Goal: Task Accomplishment & Management: Use online tool/utility

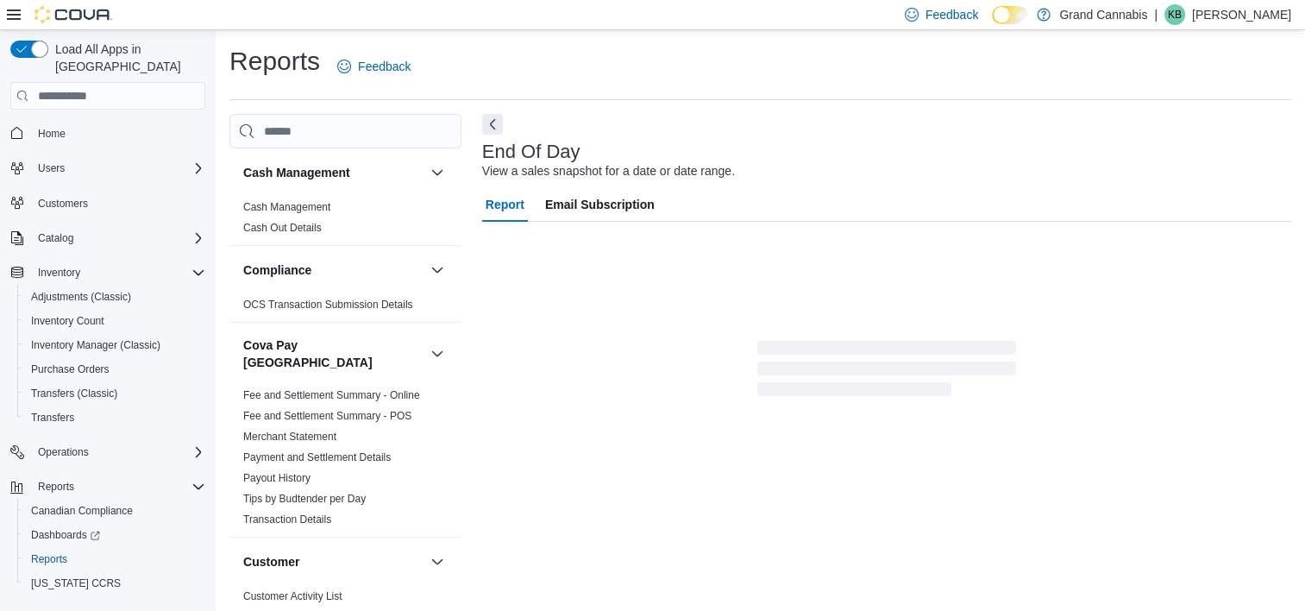
scroll to position [9, 0]
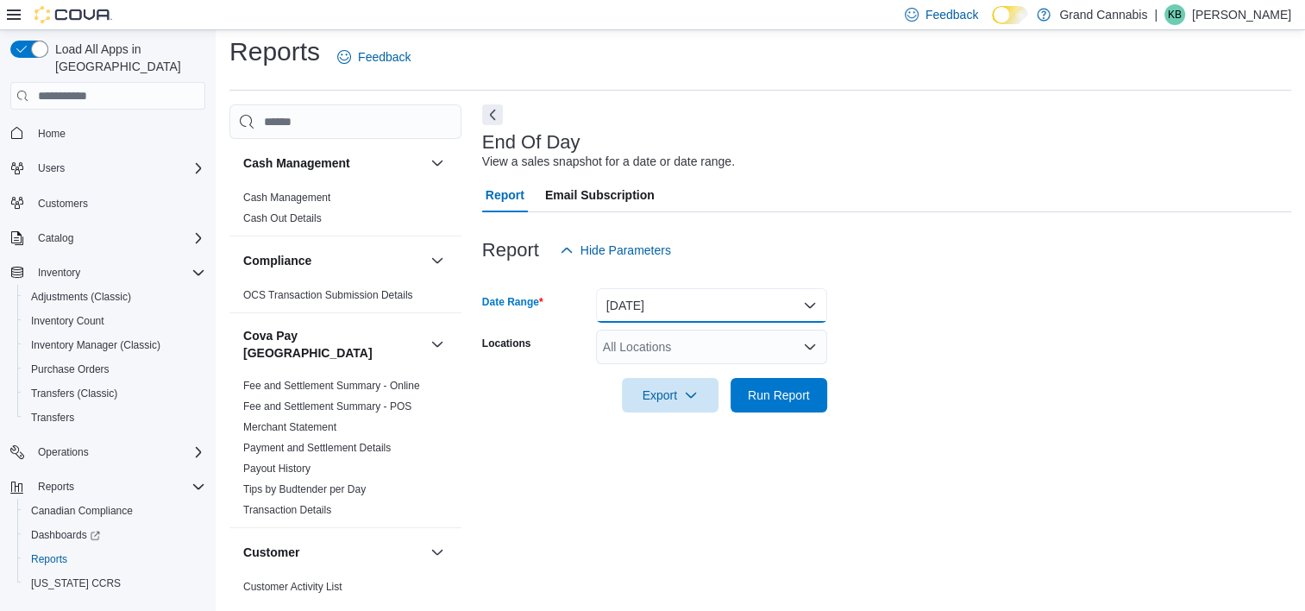
click at [679, 299] on button "[DATE]" at bounding box center [711, 305] width 231 height 35
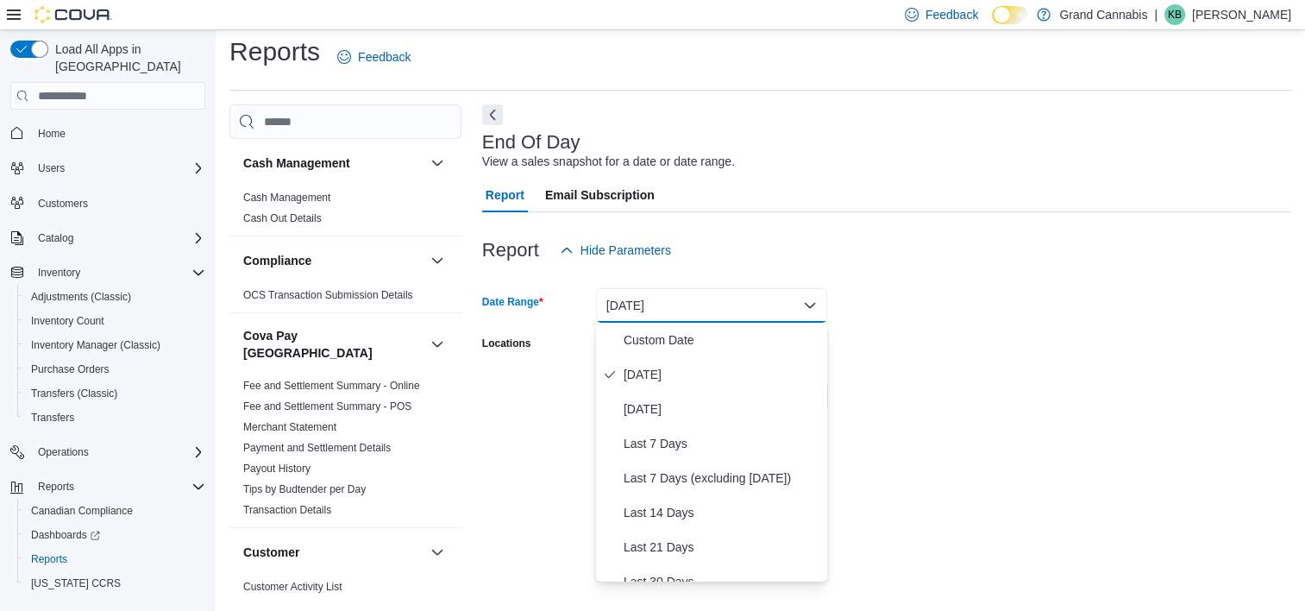
click at [1034, 267] on div "Report Hide Parameters" at bounding box center [886, 250] width 809 height 35
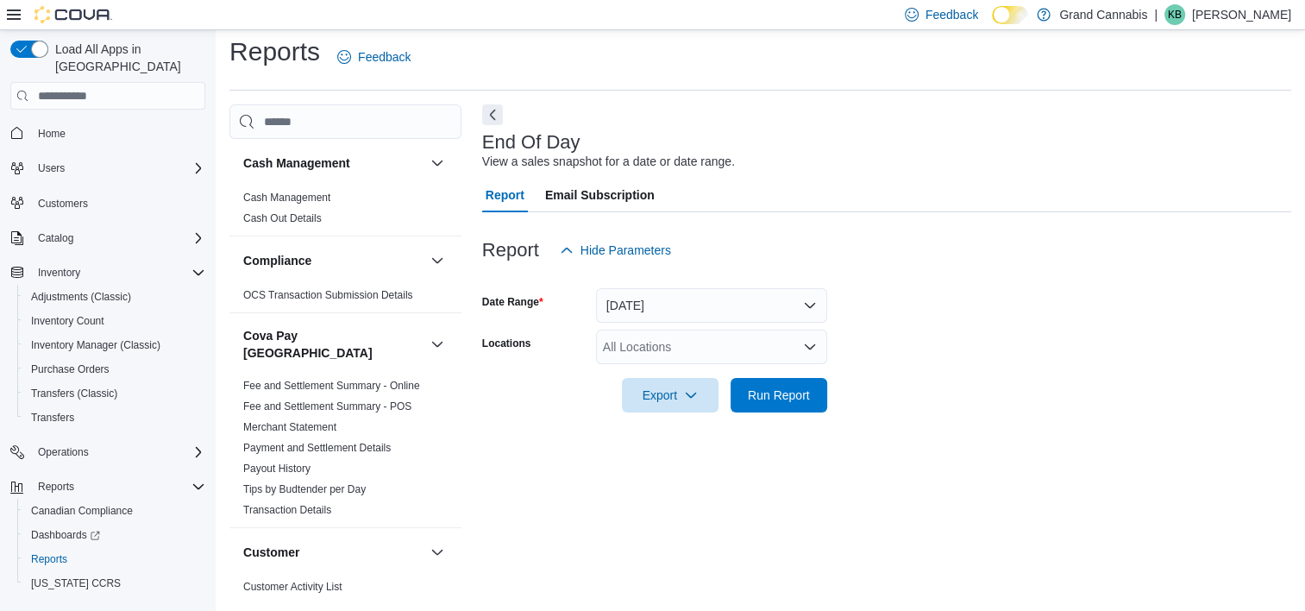
click at [711, 352] on div "All Locations" at bounding box center [711, 347] width 231 height 35
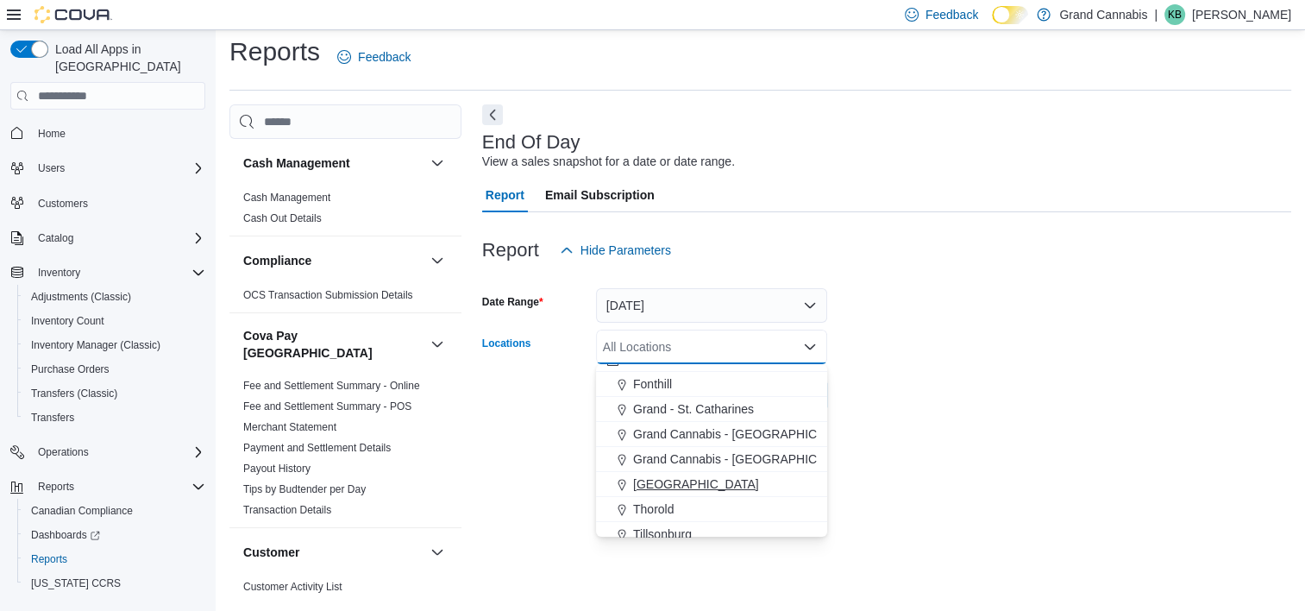
scroll to position [28, 0]
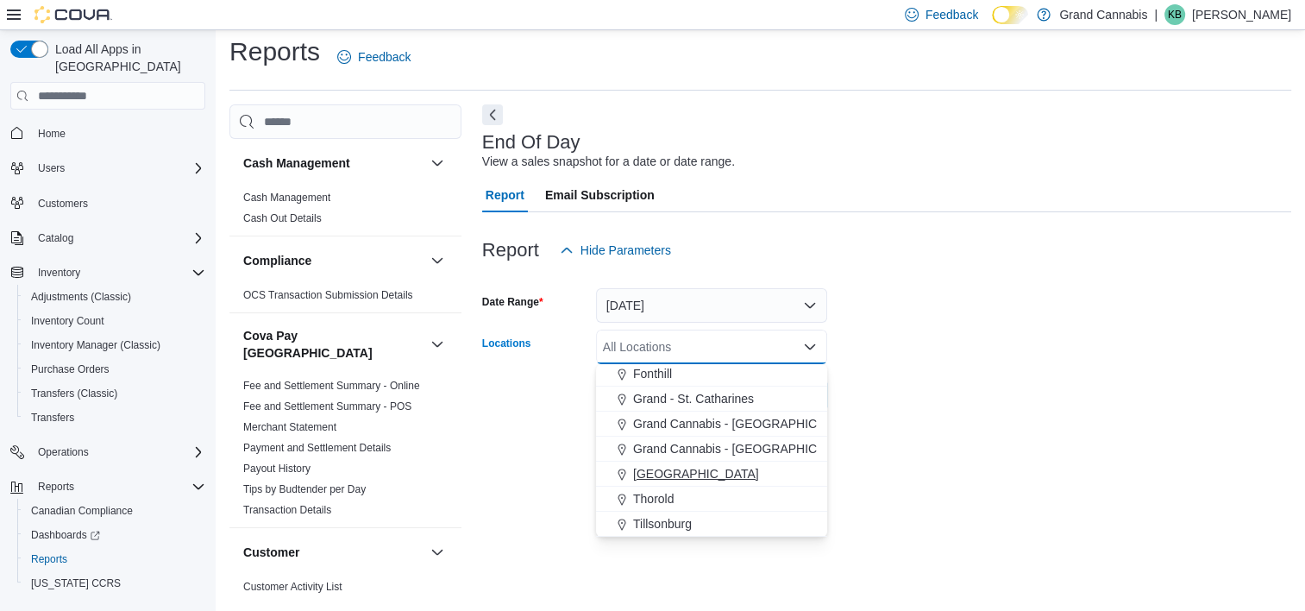
click at [676, 473] on span "[GEOGRAPHIC_DATA]" at bounding box center [696, 473] width 126 height 17
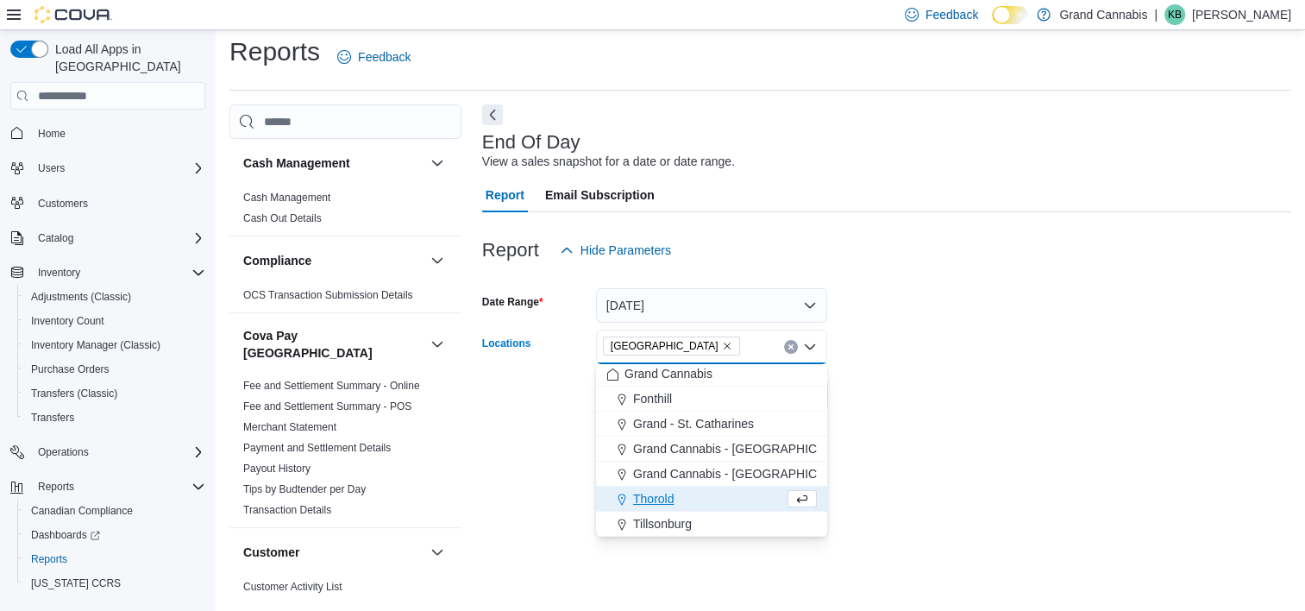
scroll to position [3, 0]
click at [1082, 418] on div at bounding box center [886, 422] width 809 height 21
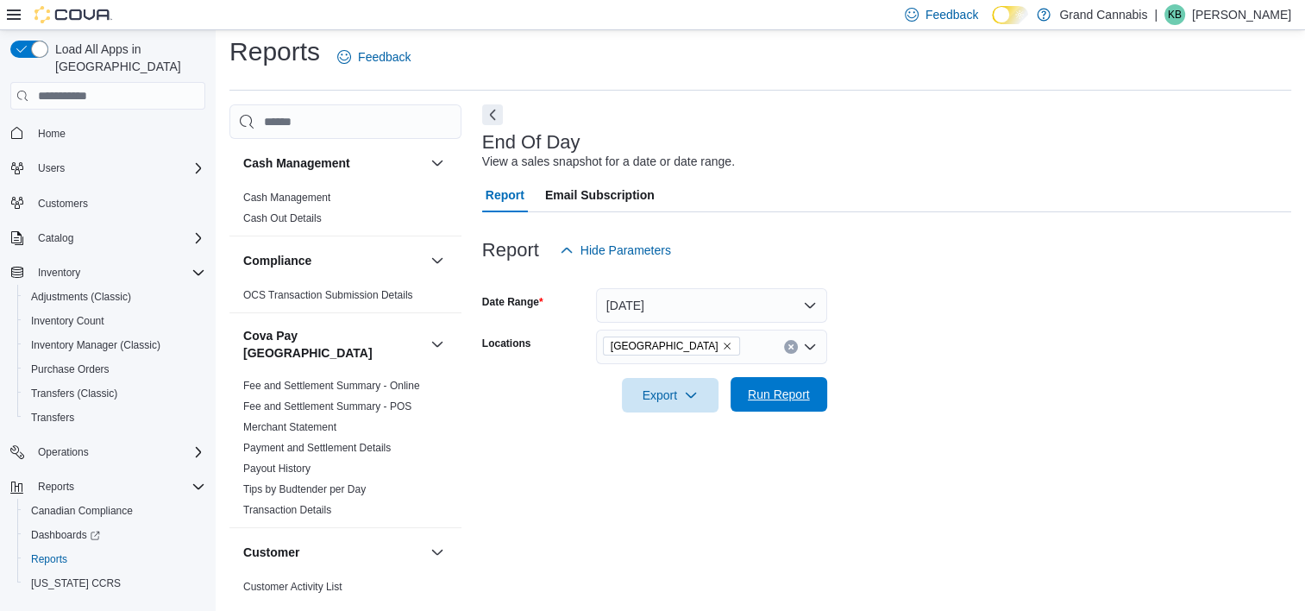
click at [792, 402] on span "Run Report" at bounding box center [779, 394] width 62 height 17
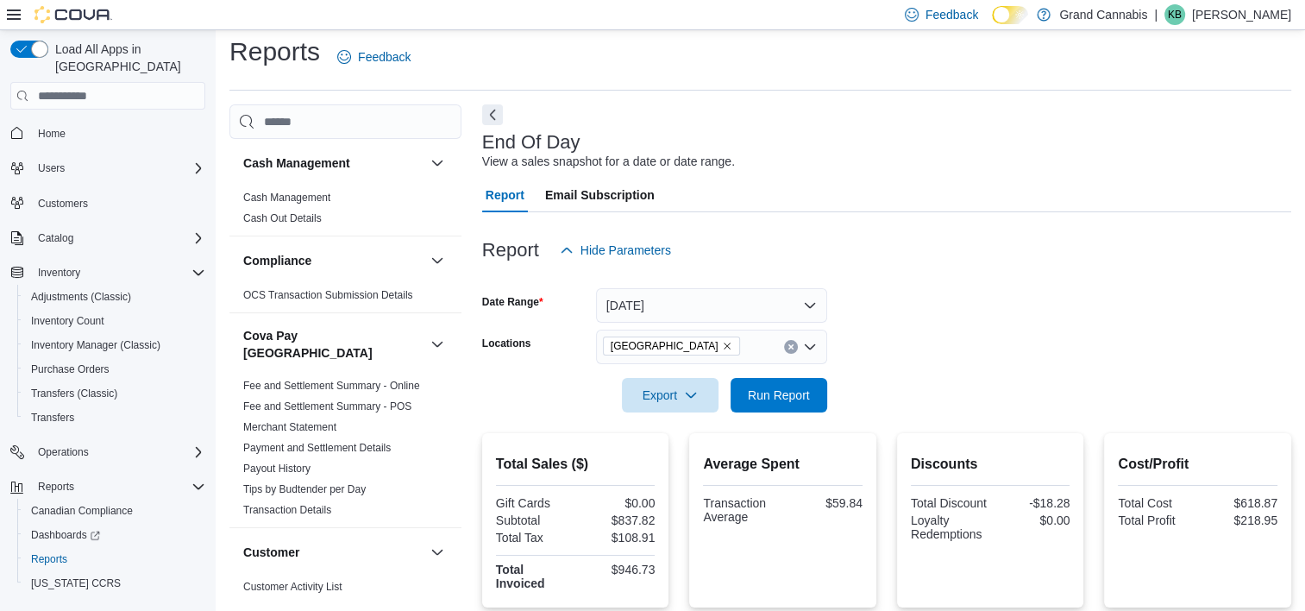
click at [722, 345] on icon "Remove Port Dover from selection in this group" at bounding box center [727, 346] width 10 height 10
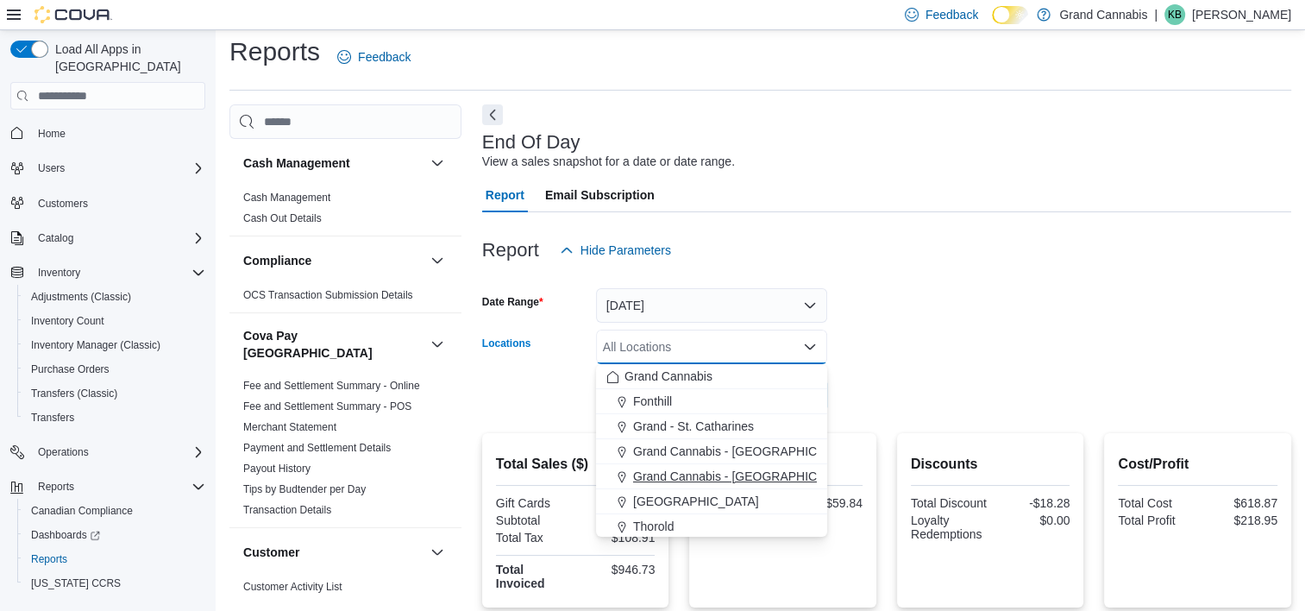
click at [692, 476] on span "Grand Cannabis - Georgetown" at bounding box center [745, 476] width 224 height 17
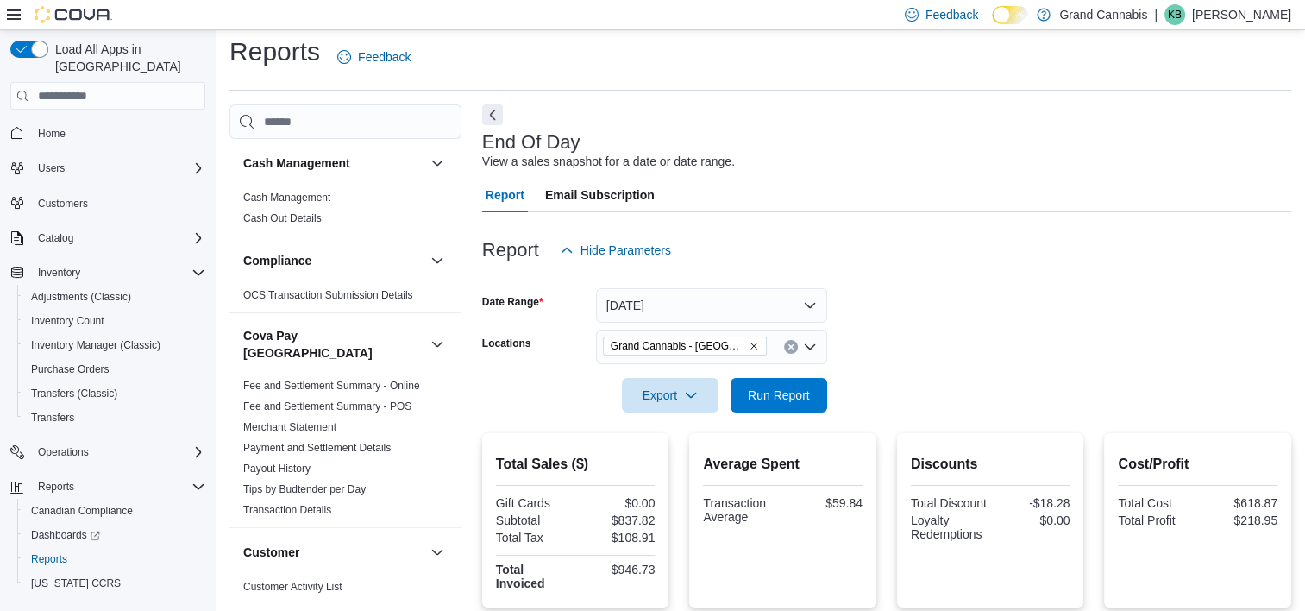
drag, startPoint x: 1142, startPoint y: 359, endPoint x: 1018, endPoint y: 390, distance: 128.0
click at [1140, 360] on form "Date Range Today Locations Grand Cannabis - Georgetown Export Run Report" at bounding box center [886, 339] width 809 height 145
click at [790, 388] on span "Run Report" at bounding box center [779, 394] width 62 height 17
click at [729, 342] on span "Grand Cannabis - Georgetown" at bounding box center [678, 345] width 135 height 17
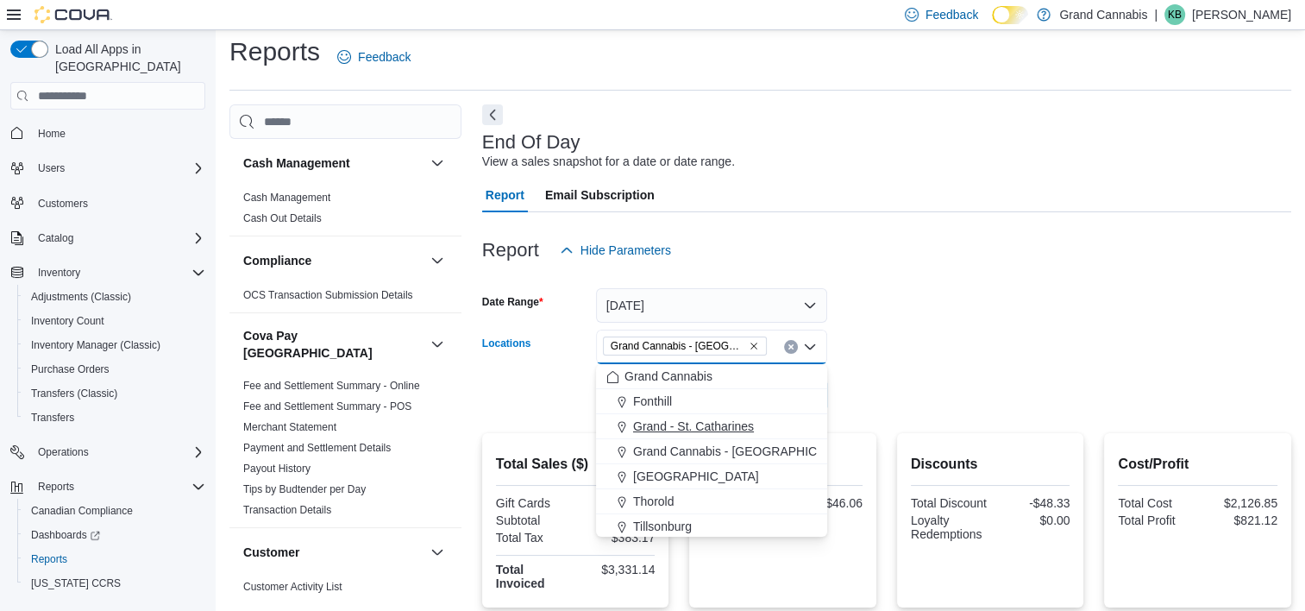
click at [683, 427] on span "Grand - St. Catharines" at bounding box center [693, 426] width 121 height 17
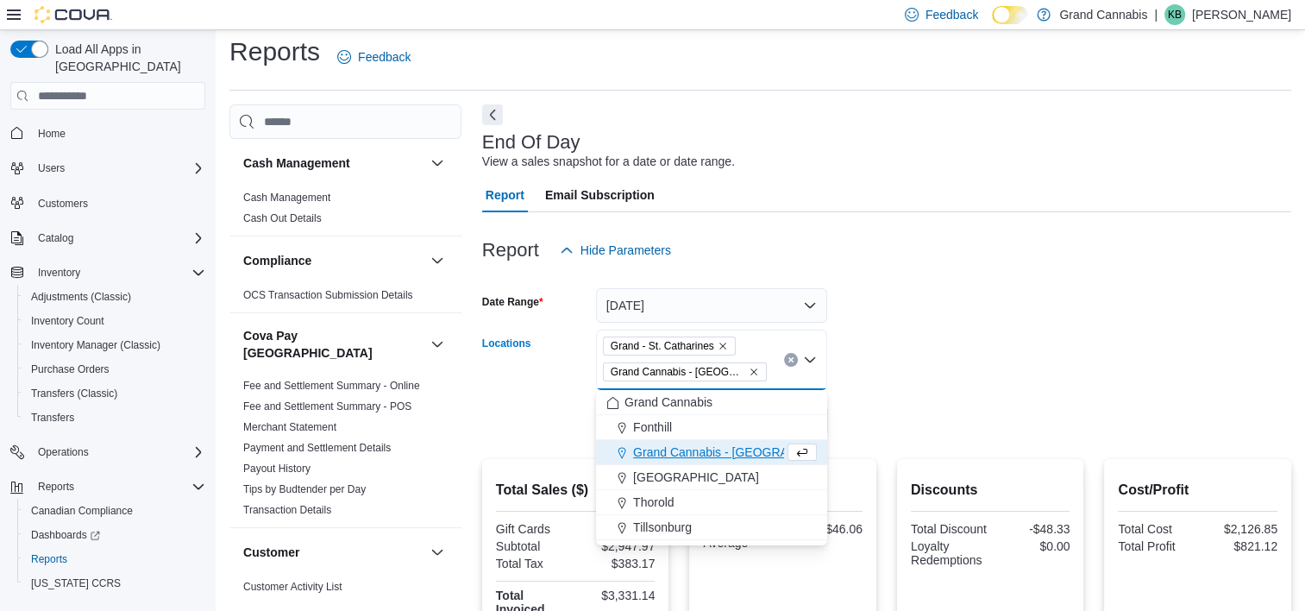
click at [1000, 363] on form "Date Range Today Locations Grand - St. Catharines Grand Cannabis - Georgetown C…" at bounding box center [886, 352] width 809 height 171
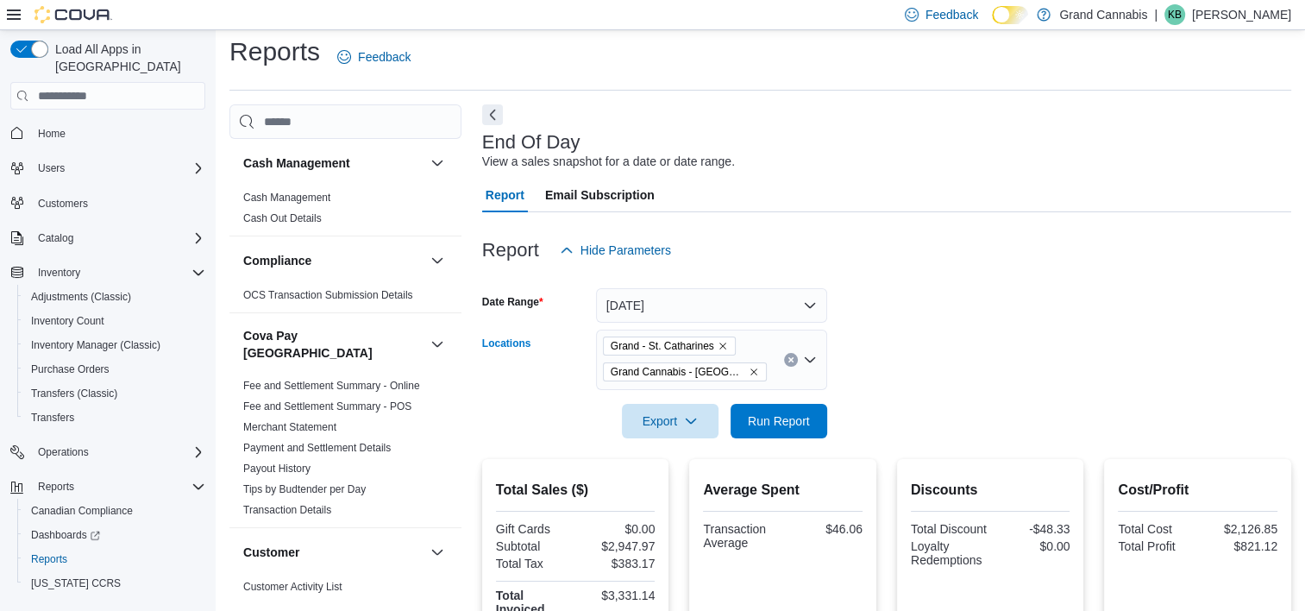
click at [752, 368] on icon "Remove Grand Cannabis - Georgetown from selection in this group" at bounding box center [754, 372] width 10 height 10
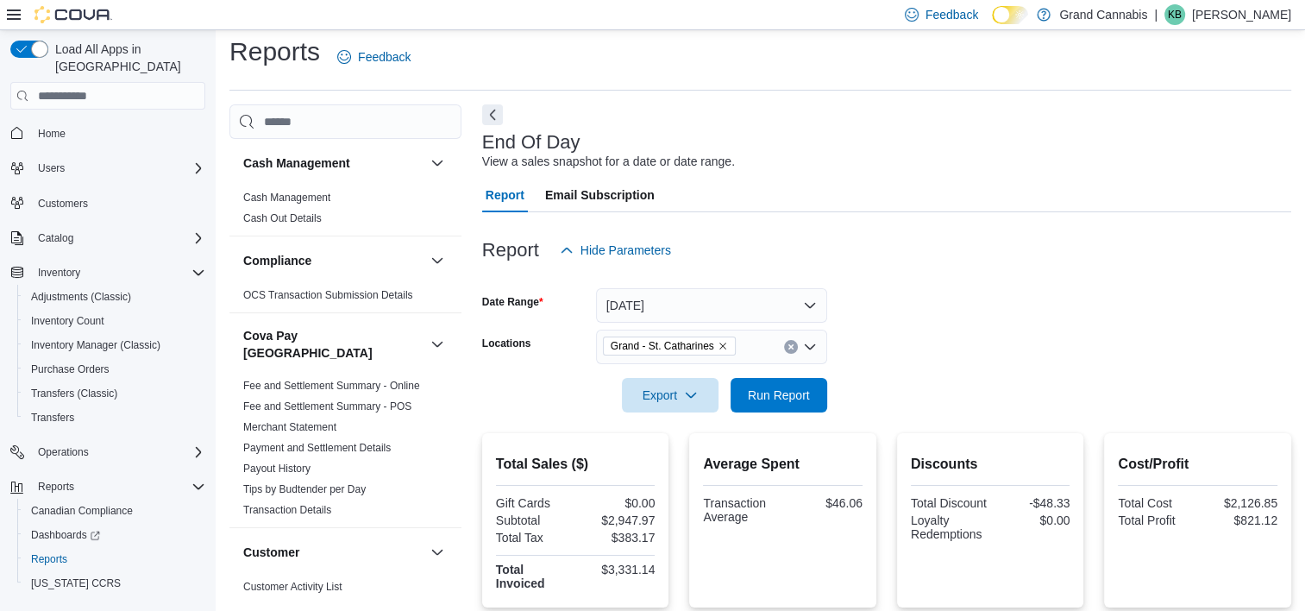
click at [993, 368] on div at bounding box center [886, 371] width 809 height 14
click at [766, 392] on span "Run Report" at bounding box center [779, 394] width 62 height 17
click at [711, 306] on button "Today" at bounding box center [711, 305] width 231 height 35
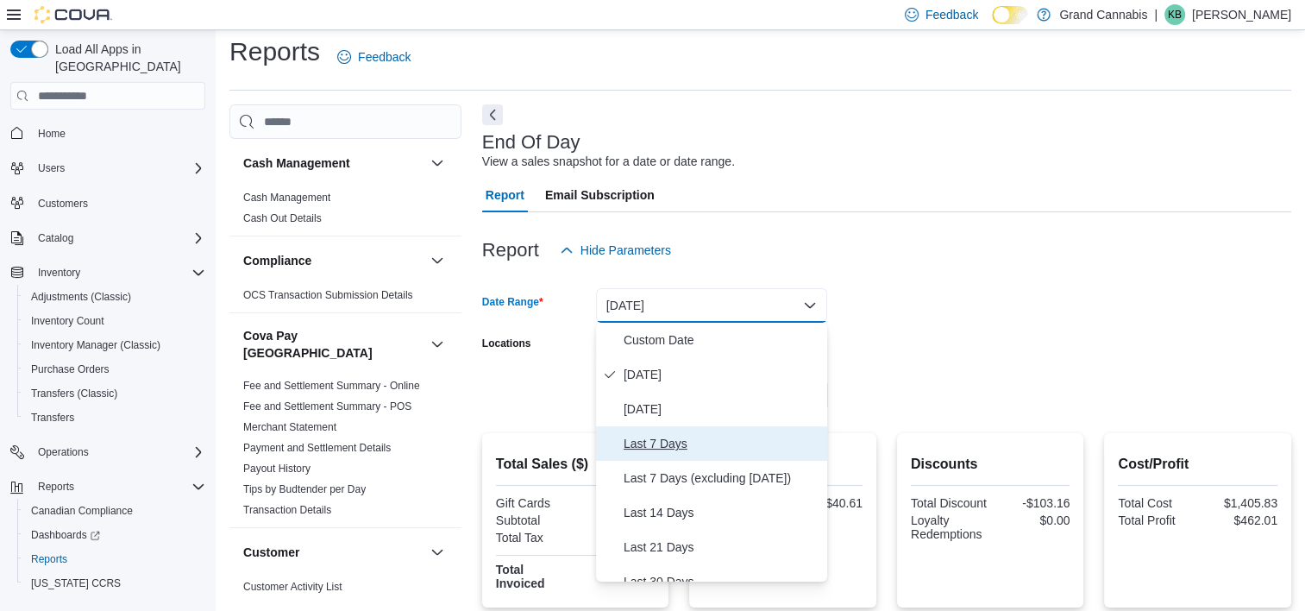
click at [643, 437] on span "Last 7 Days" at bounding box center [722, 443] width 197 height 21
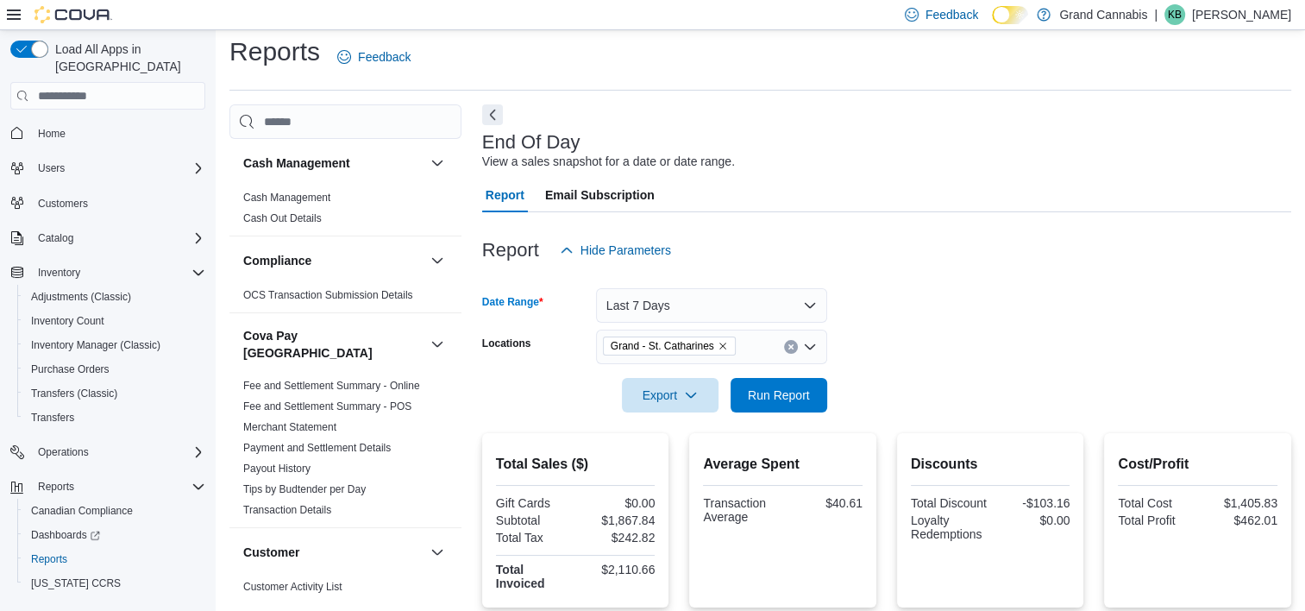
click at [914, 286] on div at bounding box center [886, 277] width 809 height 21
click at [793, 393] on span "Run Report" at bounding box center [779, 394] width 62 height 17
click at [722, 341] on icon "Remove Grand - St. Catharines from selection in this group" at bounding box center [723, 346] width 10 height 10
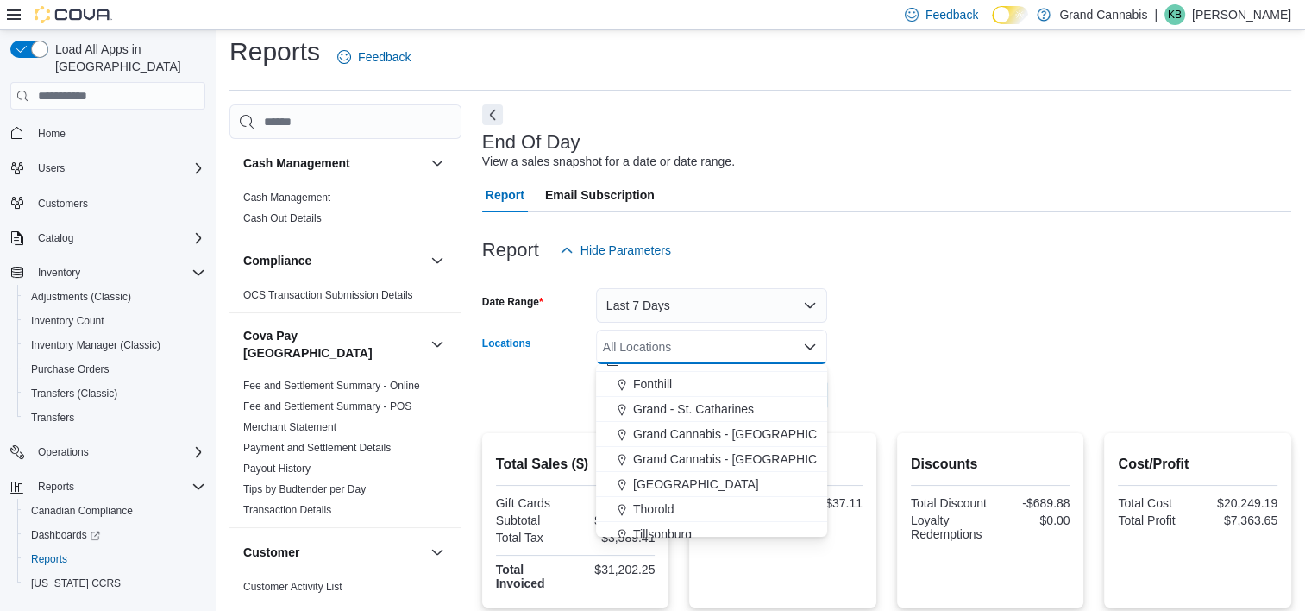
scroll to position [28, 0]
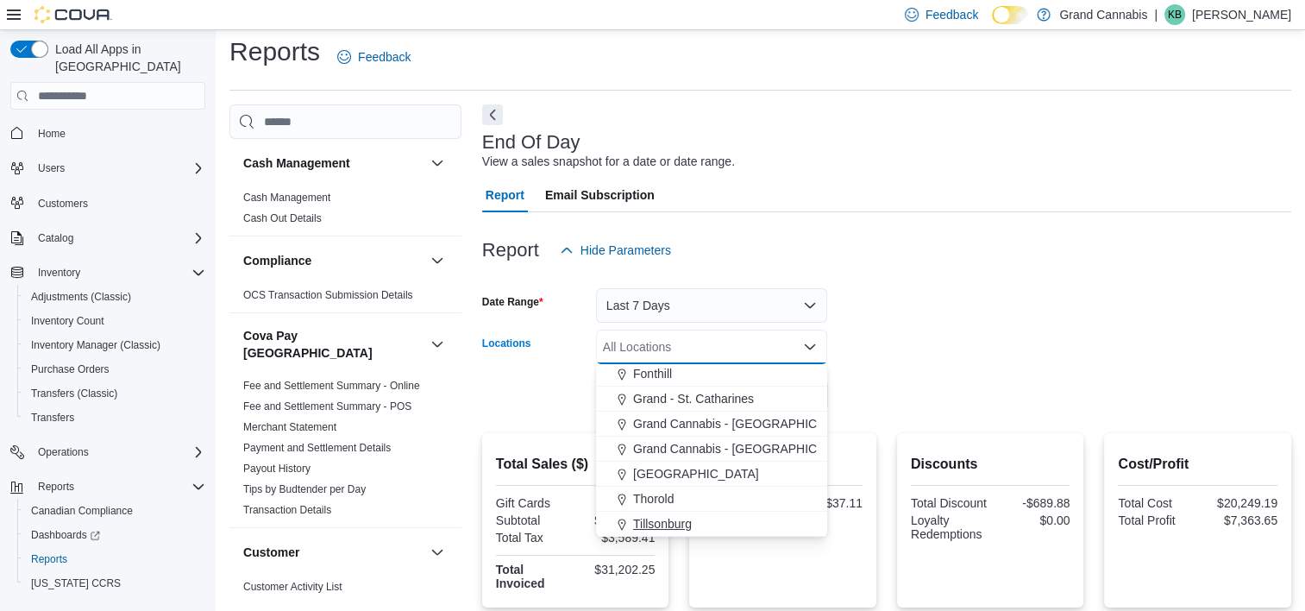
click at [664, 518] on span "Tillsonburg" at bounding box center [662, 523] width 59 height 17
click at [911, 396] on form "Date Range Last 7 Days Locations Tillsonburg Combo box. Selected. Tillsonburg. …" at bounding box center [886, 339] width 809 height 145
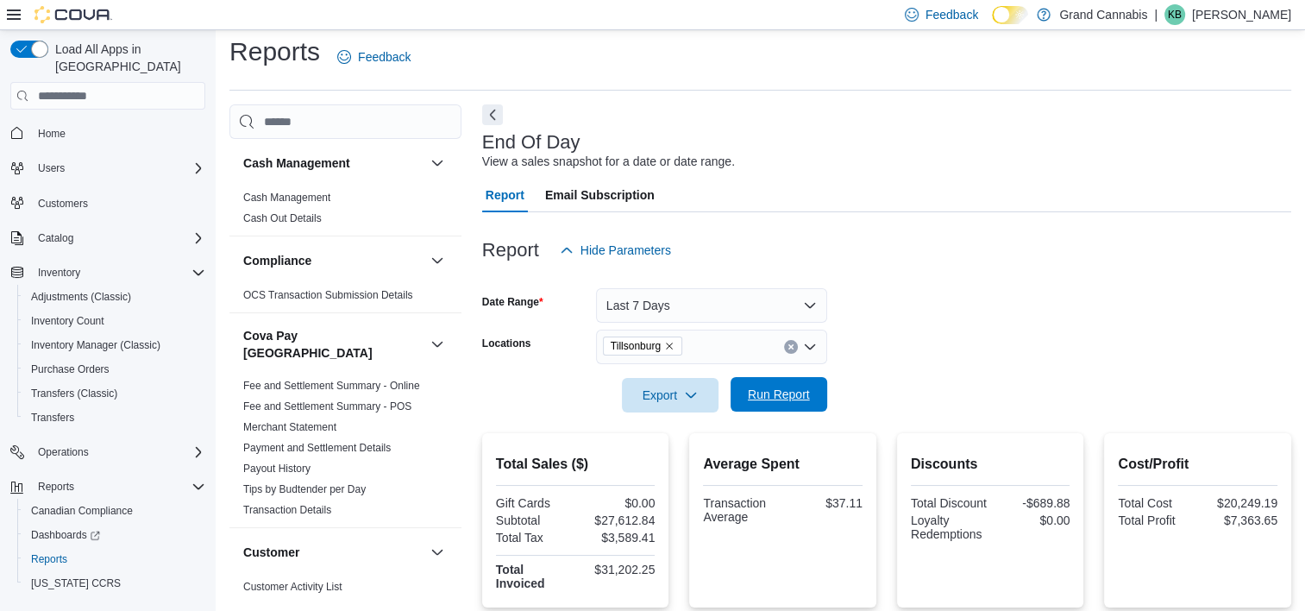
click at [751, 383] on span "Run Report" at bounding box center [779, 394] width 76 height 35
click at [675, 345] on icon "Remove Tillsonburg from selection in this group" at bounding box center [669, 346] width 10 height 10
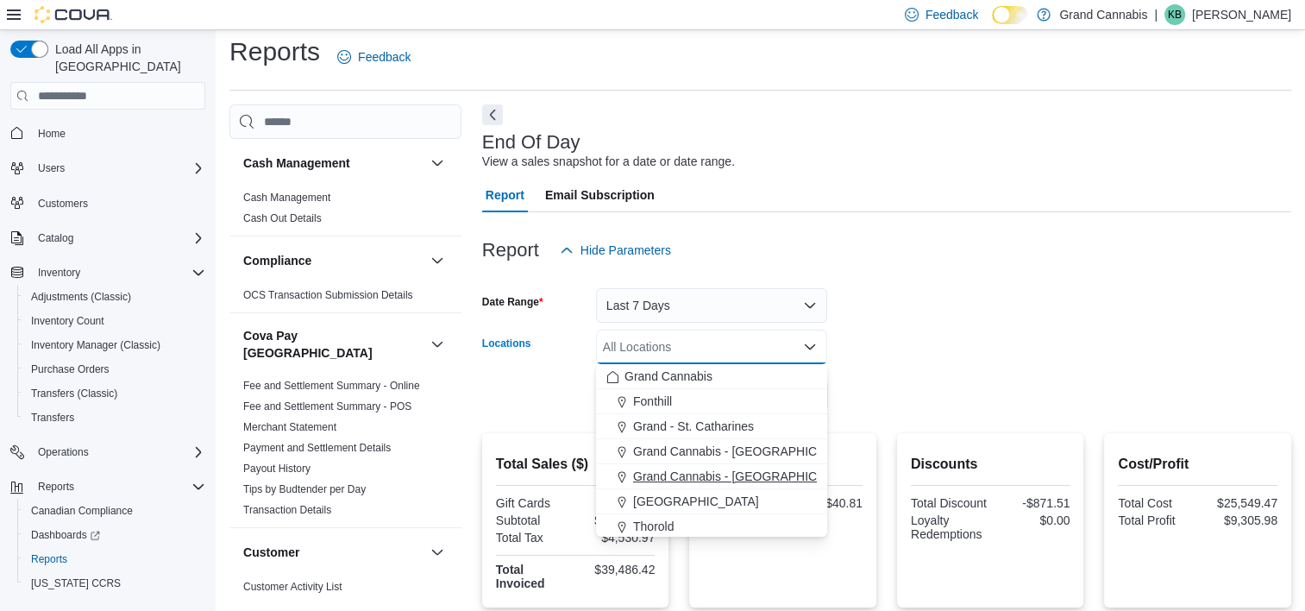
click at [690, 472] on span "Grand Cannabis - Georgetown" at bounding box center [745, 476] width 224 height 17
click at [985, 355] on form "Date Range Last 7 Days Locations Grand Cannabis - Georgetown Combo box. Selecte…" at bounding box center [886, 339] width 809 height 145
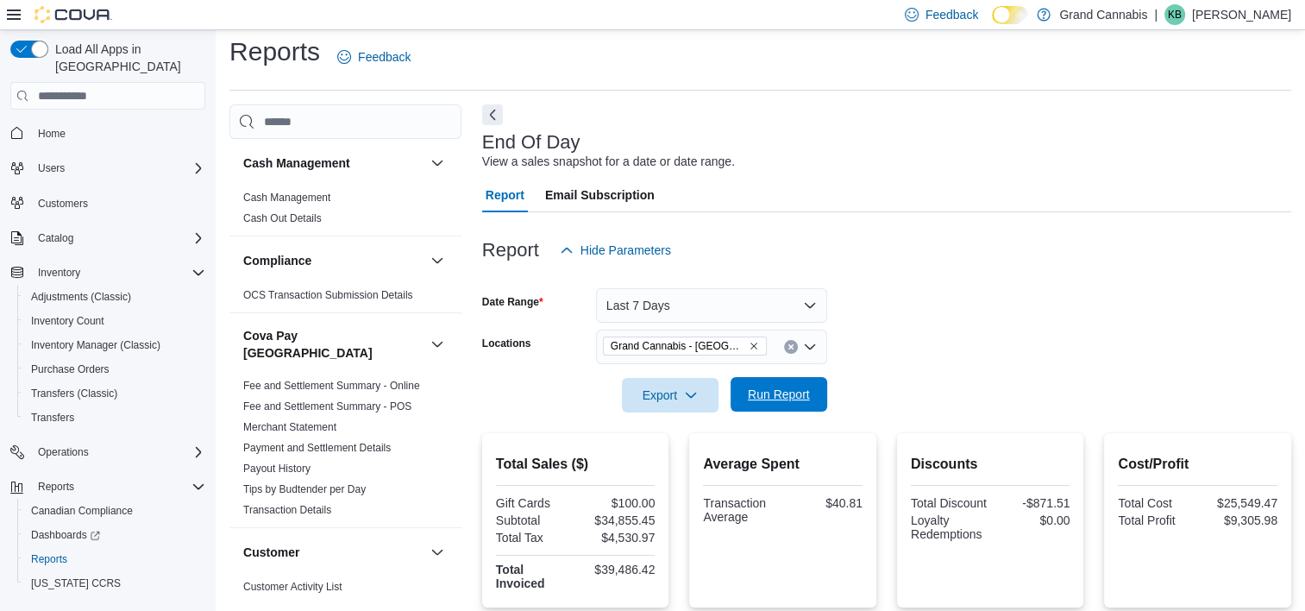
click at [770, 393] on span "Run Report" at bounding box center [779, 394] width 62 height 17
